Goal: Task Accomplishment & Management: Complete application form

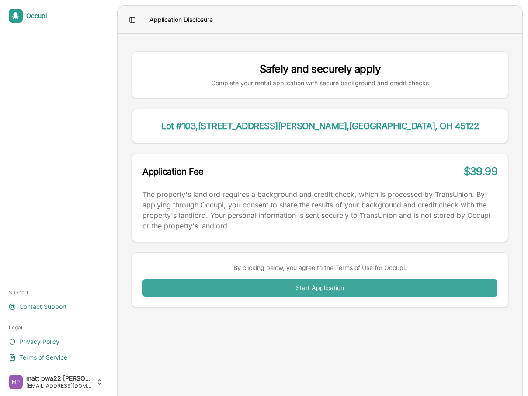
click at [346, 287] on button "Start Application" at bounding box center [320, 287] width 355 height 17
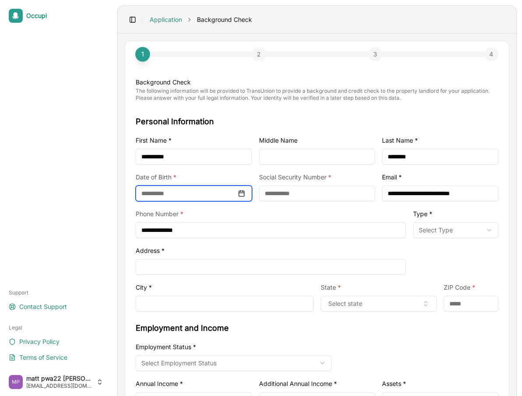
click at [164, 192] on input at bounding box center [194, 193] width 116 height 16
type input "**********"
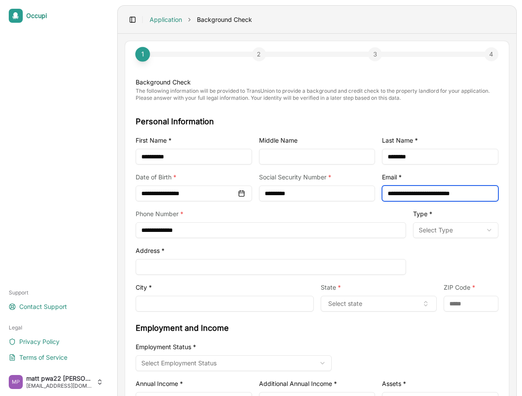
type input "**********"
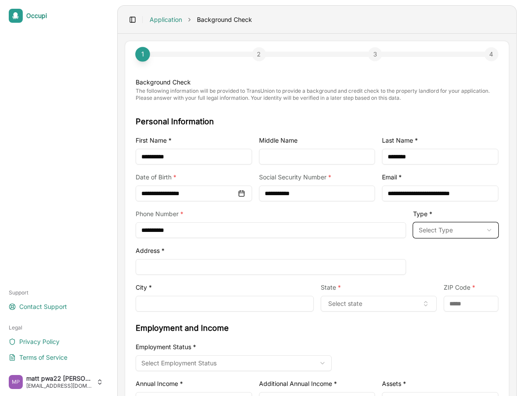
type input "**********"
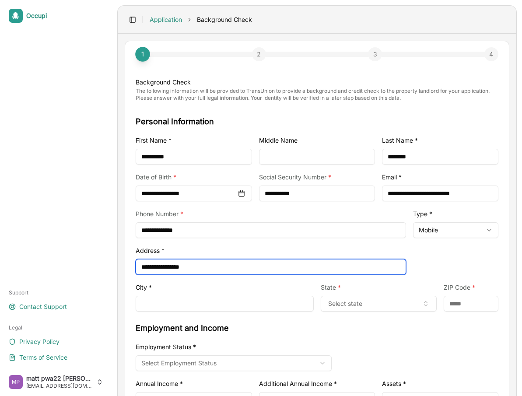
type input "**********"
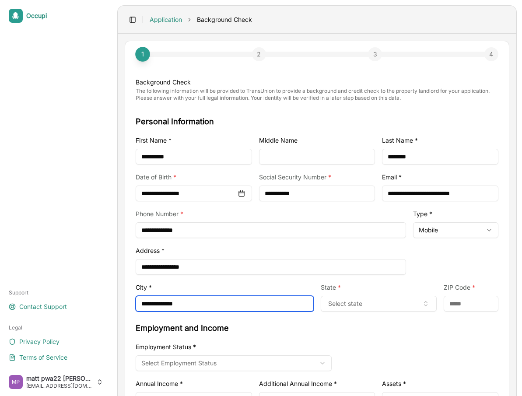
type input "**********"
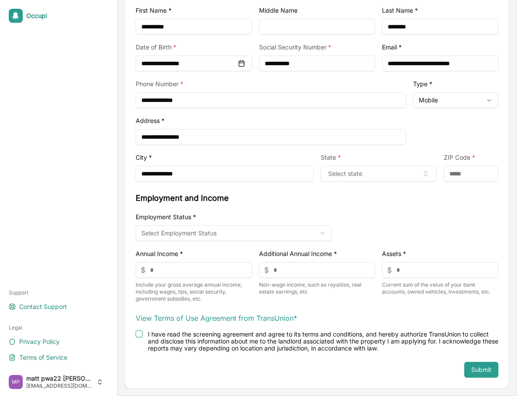
scroll to position [25, 0]
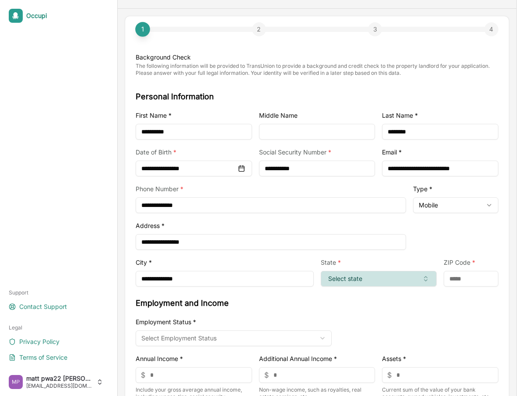
click at [348, 277] on button "Select state" at bounding box center [379, 279] width 116 height 16
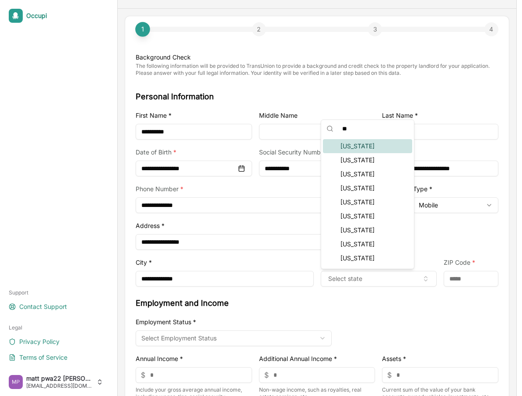
scroll to position [0, 0]
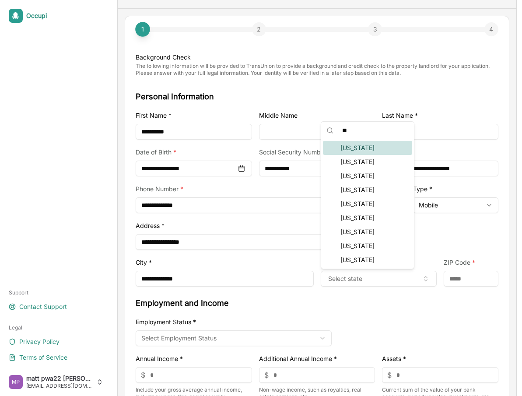
type input "***"
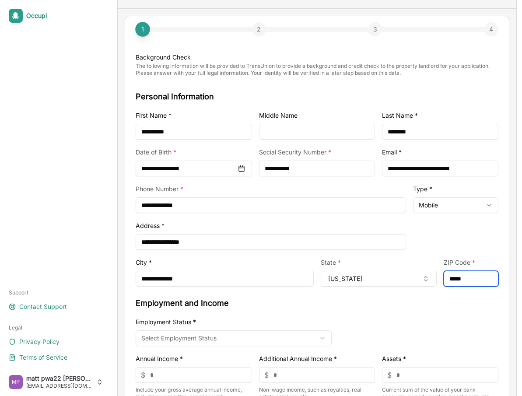
type input "*****"
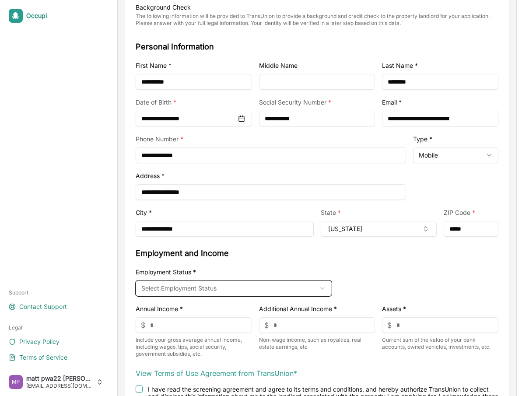
scroll to position [130, 0]
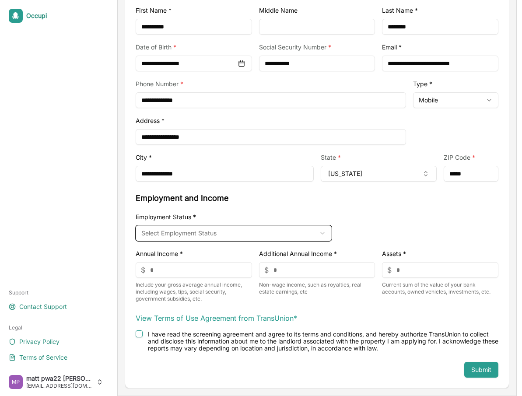
select select "********"
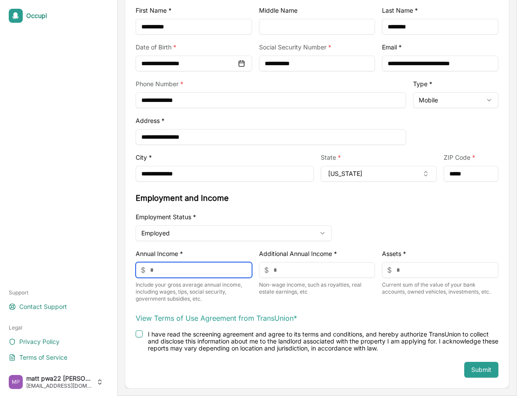
type input "*"
click at [288, 338] on label "I have read the screening agreement and agree to its terms and conditions, and …" at bounding box center [323, 340] width 350 height 21
click at [143, 337] on button "I have read the screening agreement and agree to its terms and conditions, and …" at bounding box center [139, 333] width 7 height 7
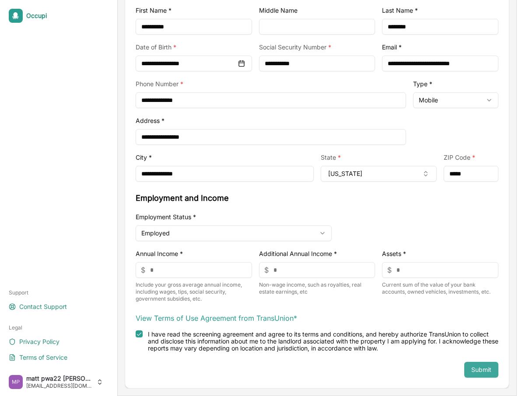
click at [472, 365] on button "Submit" at bounding box center [481, 370] width 34 height 16
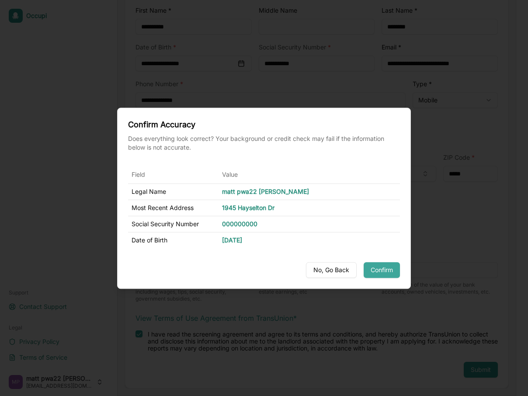
click at [378, 270] on button "Confirm" at bounding box center [382, 270] width 36 height 16
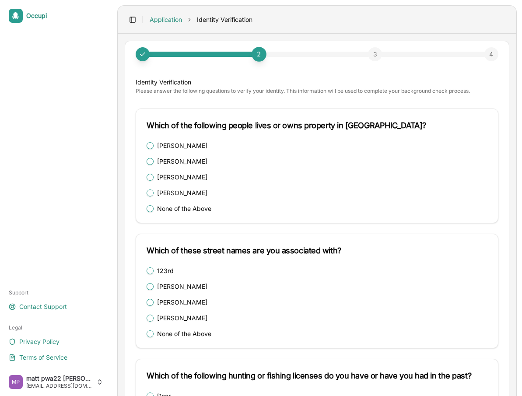
click at [189, 146] on label "Alfred Ingram" at bounding box center [182, 146] width 50 height 6
click at [154, 146] on Ingram "Alfred Ingram" at bounding box center [150, 145] width 7 height 7
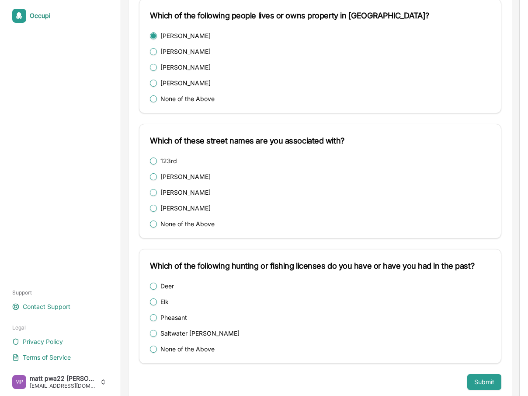
scroll to position [122, 0]
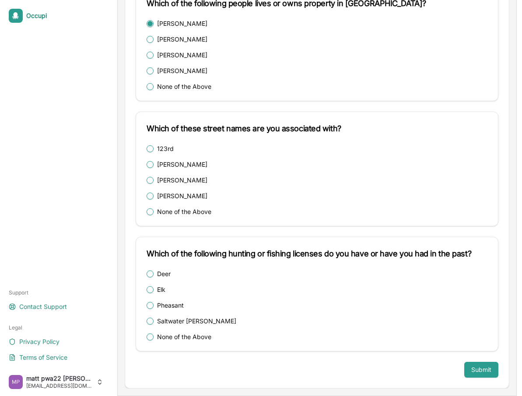
click at [167, 149] on label "123rd" at bounding box center [165, 149] width 17 height 6
click at [154, 149] on button "123rd" at bounding box center [150, 148] width 7 height 7
click at [165, 273] on label "Deer" at bounding box center [164, 274] width 14 height 6
click at [154, 273] on button "Deer" at bounding box center [150, 273] width 7 height 7
click at [478, 375] on button "Submit" at bounding box center [481, 370] width 34 height 16
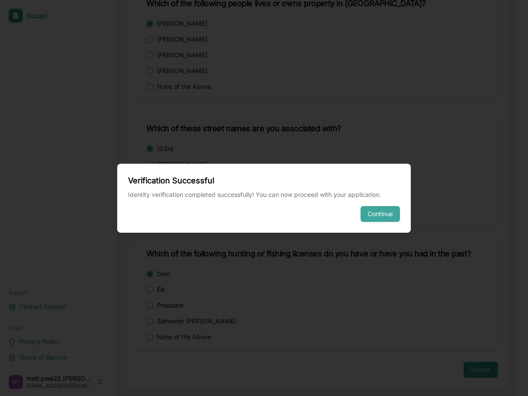
click at [378, 214] on button "Continue" at bounding box center [380, 214] width 39 height 16
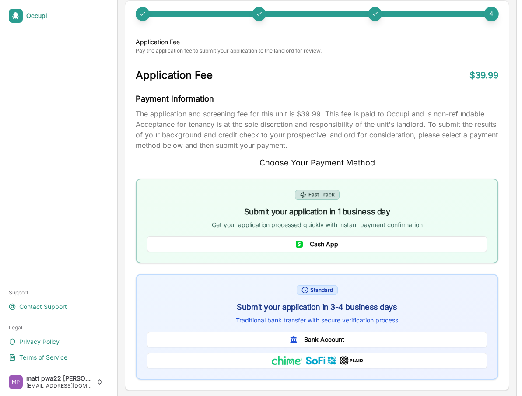
scroll to position [42, 0]
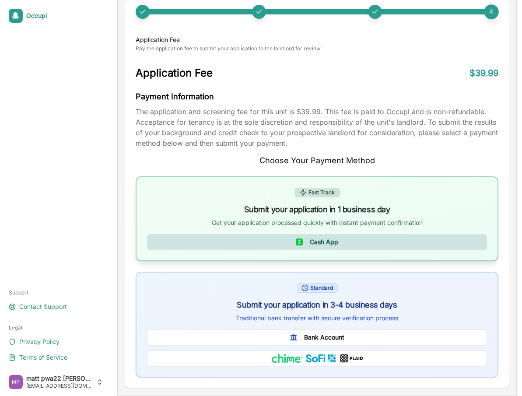
click at [379, 240] on button "Cash App" at bounding box center [317, 242] width 340 height 16
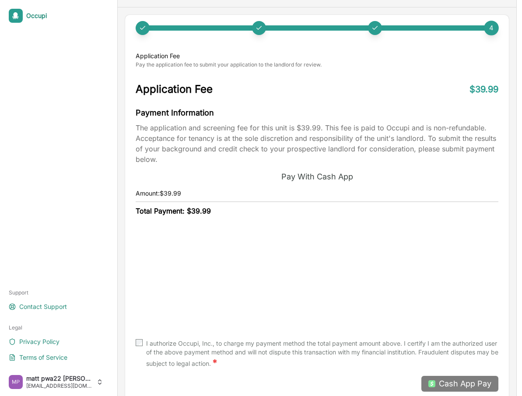
scroll to position [40, 0]
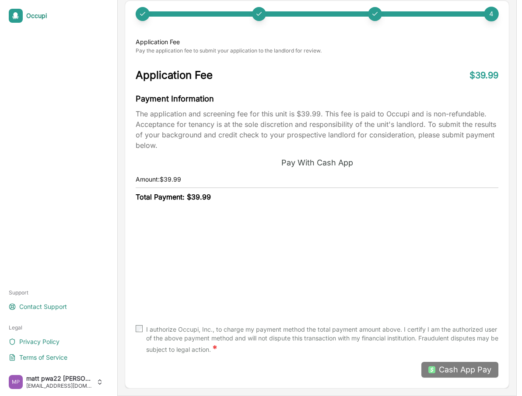
click at [324, 327] on label "I authorize Occupi, Inc., to charge my payment method the total payment amount …" at bounding box center [322, 340] width 352 height 30
click at [448, 371] on span "Cash App Pay" at bounding box center [465, 370] width 52 height 12
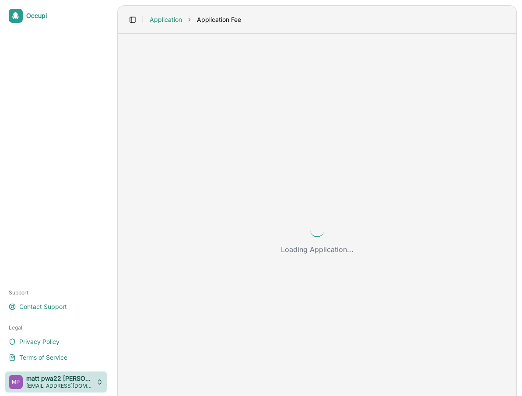
click at [47, 378] on html "Occupi Support Contact Support Legal Privacy Policy Terms of Service matt pwa22…" at bounding box center [261, 198] width 522 height 396
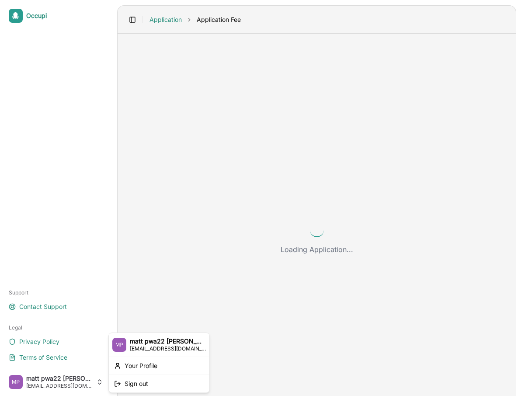
click at [83, 379] on html "Occupi Support Contact Support Legal Privacy Policy Terms of Service matt pwa22…" at bounding box center [264, 198] width 528 height 396
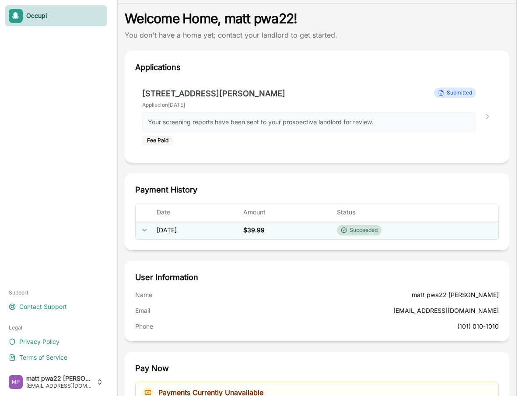
scroll to position [70, 0]
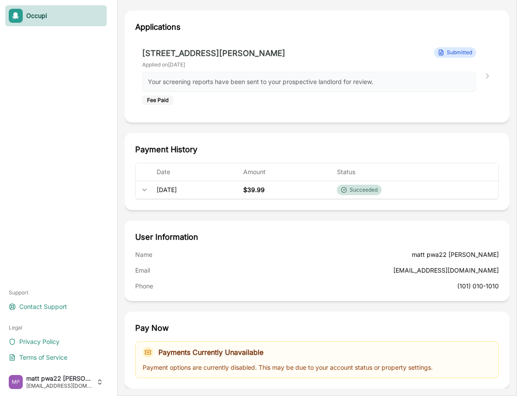
click at [344, 237] on h3 "User Information" at bounding box center [317, 237] width 364 height 12
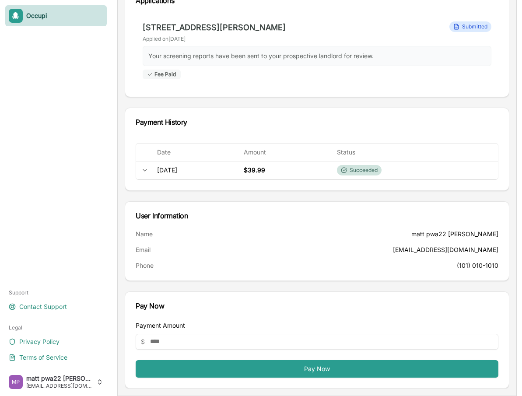
scroll to position [0, 0]
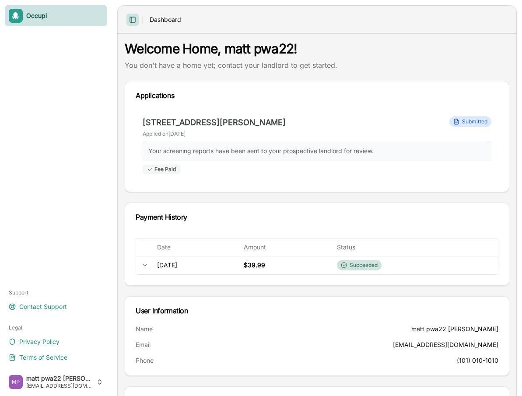
click at [131, 21] on button "Toggle Sidebar" at bounding box center [132, 20] width 12 height 12
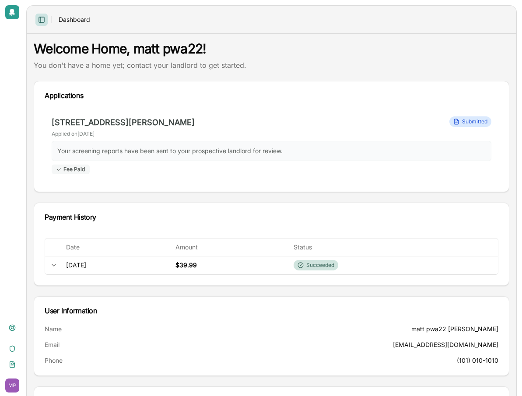
click at [42, 17] on button "Toggle Sidebar" at bounding box center [41, 20] width 12 height 12
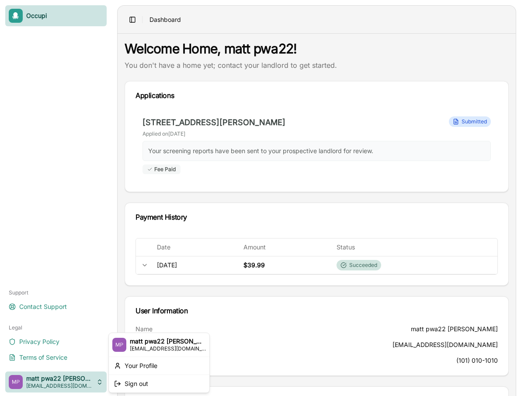
click at [67, 381] on html "Occupi Support Contact Support Legal Privacy Policy Terms of Service matt pwa22…" at bounding box center [264, 198] width 528 height 396
click at [130, 386] on div "Sign out" at bounding box center [159, 384] width 97 height 14
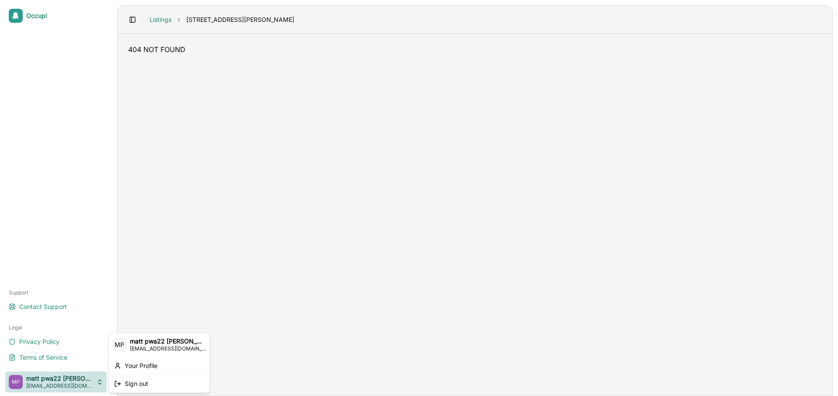
click at [40, 381] on html "Occupi Support Contact Support Legal Privacy Policy Terms of Service matt pwa22…" at bounding box center [419, 198] width 838 height 396
click at [167, 385] on div "Sign out" at bounding box center [159, 384] width 97 height 14
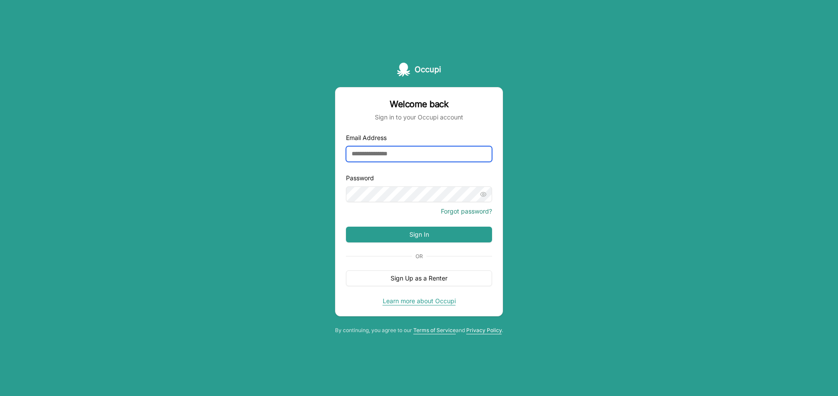
click at [378, 154] on input "Email Address" at bounding box center [419, 154] width 146 height 16
type input "**********"
click at [421, 232] on button "Sign In" at bounding box center [419, 235] width 146 height 16
